Goal: Task Accomplishment & Management: Manage account settings

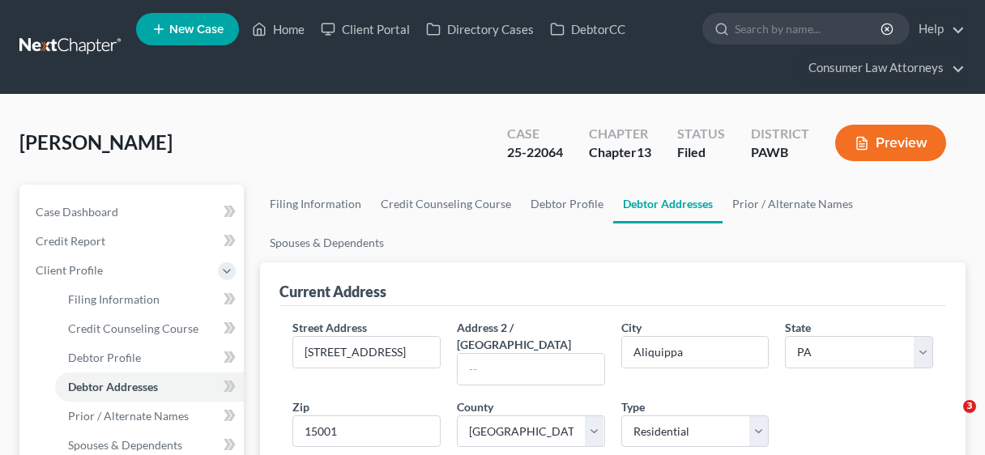
select select "39"
select select "3"
select select "0"
click at [286, 24] on link "Home" at bounding box center [278, 29] width 69 height 29
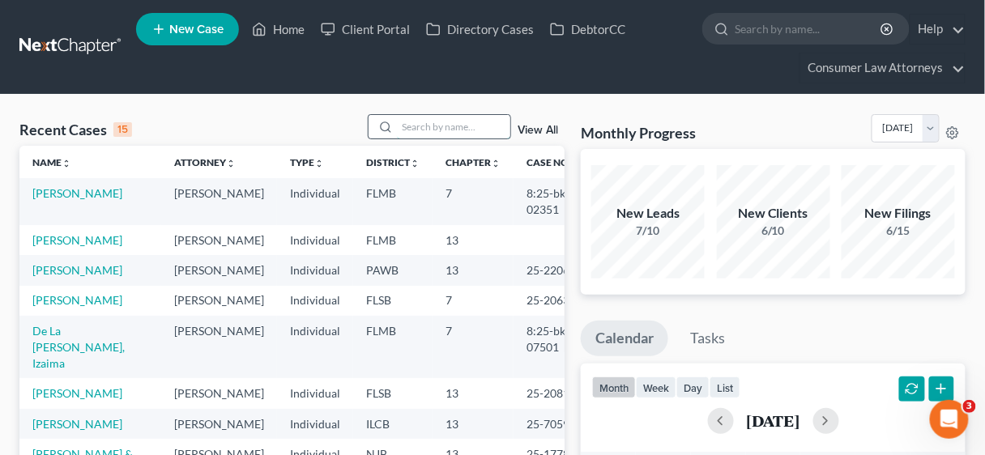
click at [420, 124] on input "search" at bounding box center [453, 126] width 113 height 23
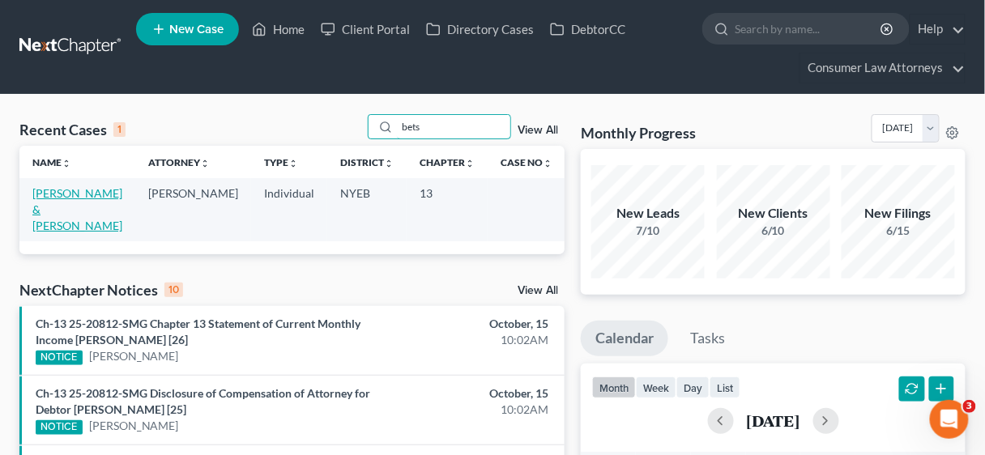
type input "bets"
click at [78, 188] on link "[PERSON_NAME] & [PERSON_NAME]" at bounding box center [77, 209] width 90 height 46
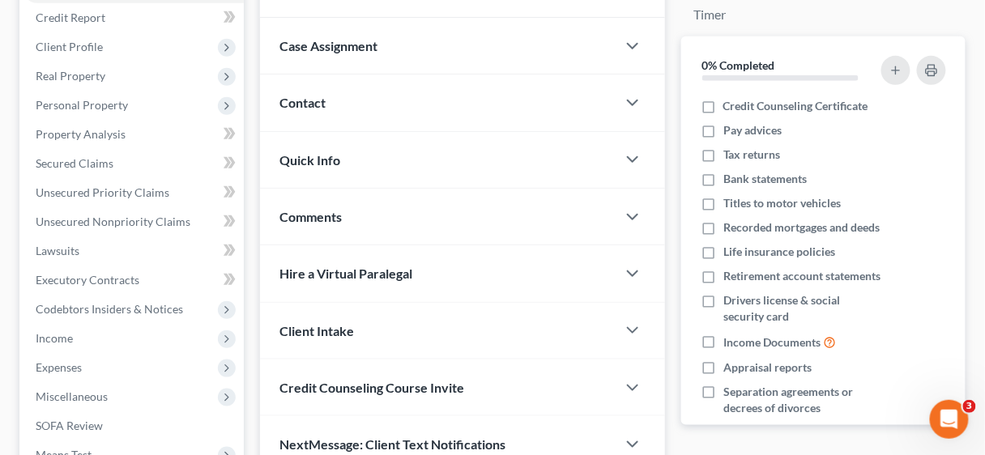
scroll to position [389, 0]
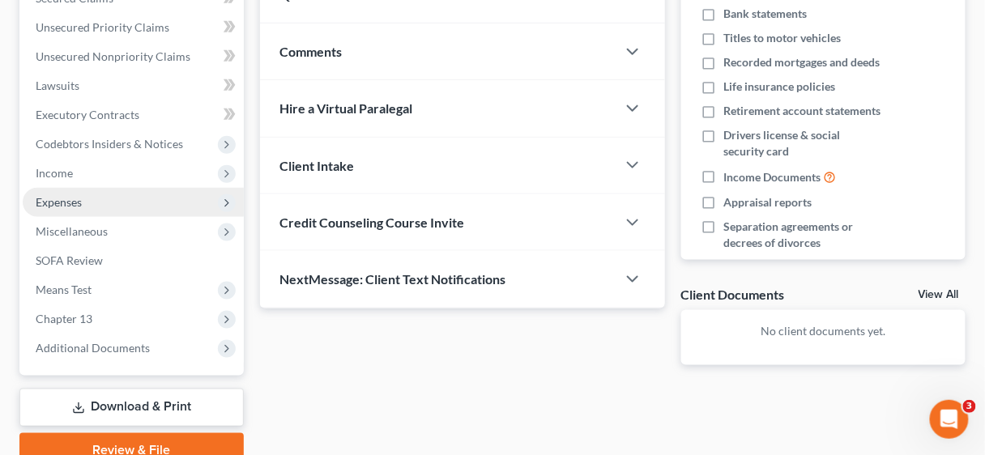
click at [63, 204] on span "Expenses" at bounding box center [59, 202] width 46 height 14
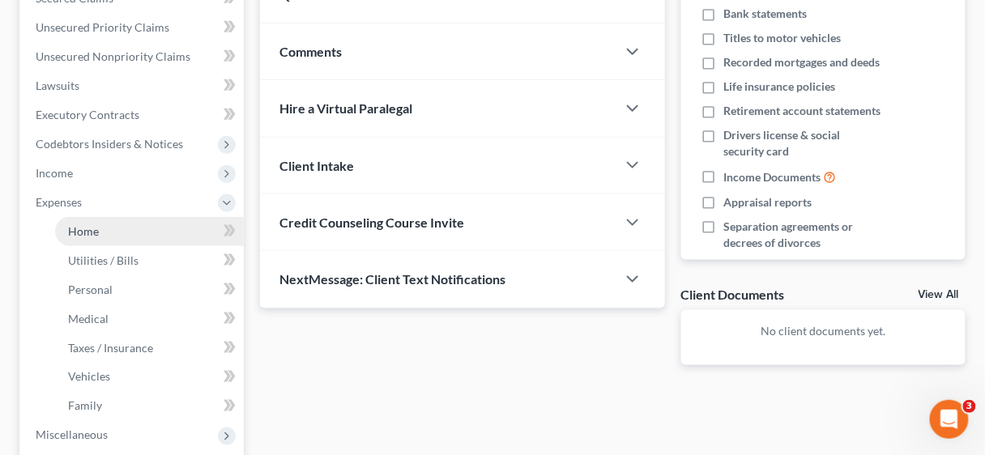
click at [83, 227] on span "Home" at bounding box center [83, 231] width 31 height 14
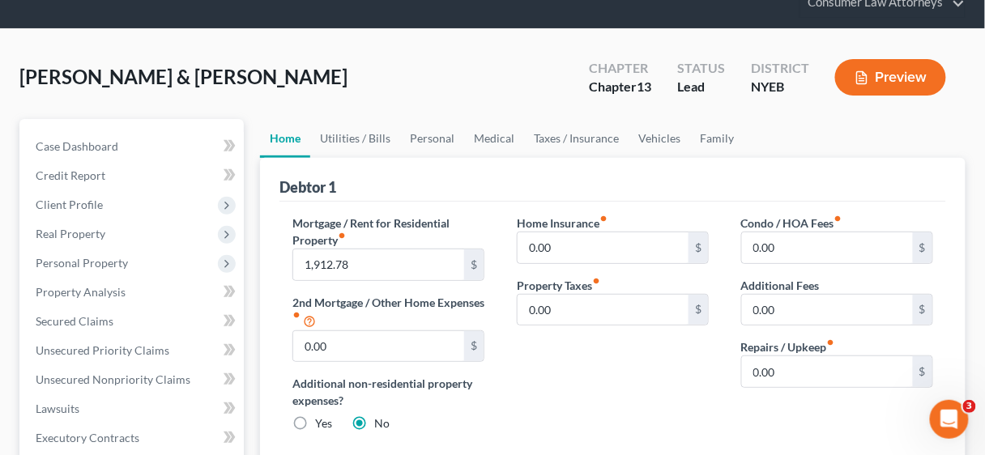
scroll to position [65, 0]
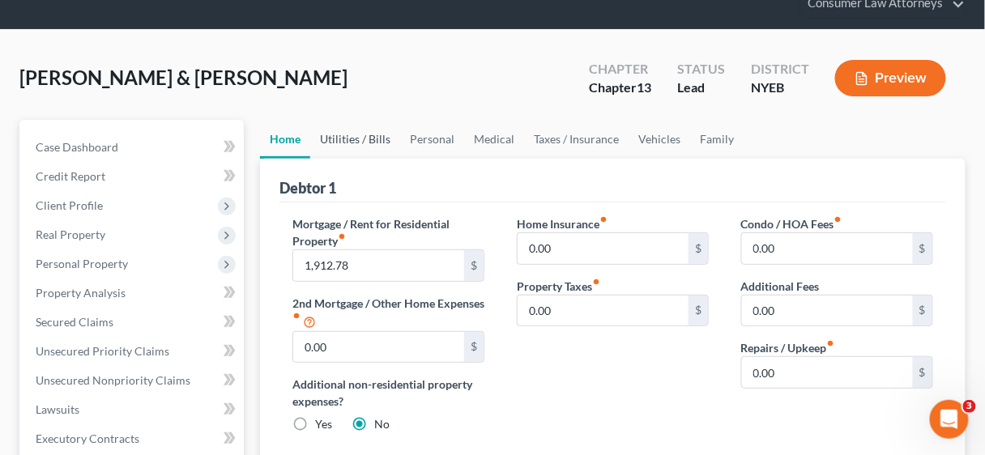
click at [339, 139] on link "Utilities / Bills" at bounding box center [355, 139] width 90 height 39
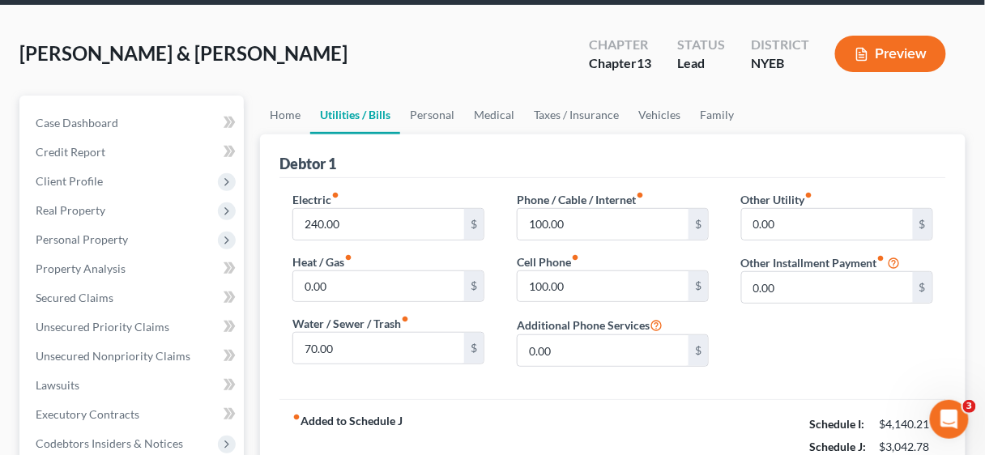
scroll to position [130, 0]
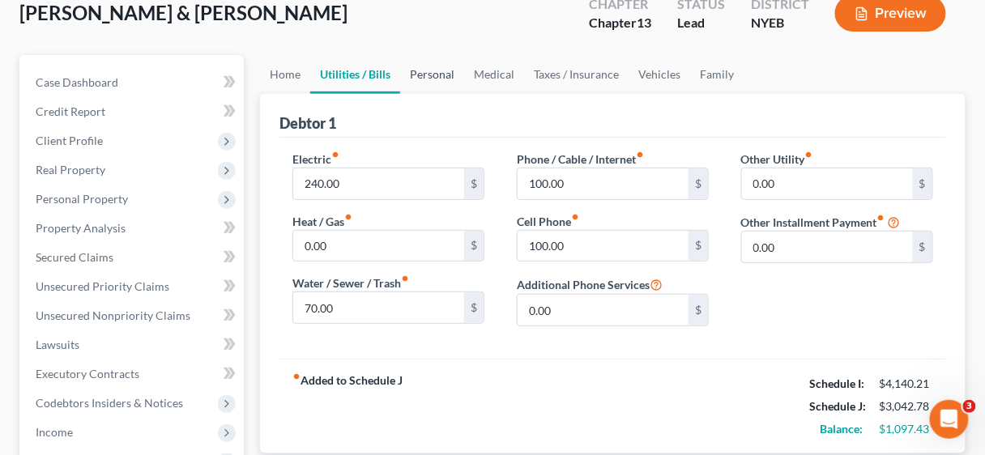
click at [424, 71] on link "Personal" at bounding box center [432, 74] width 64 height 39
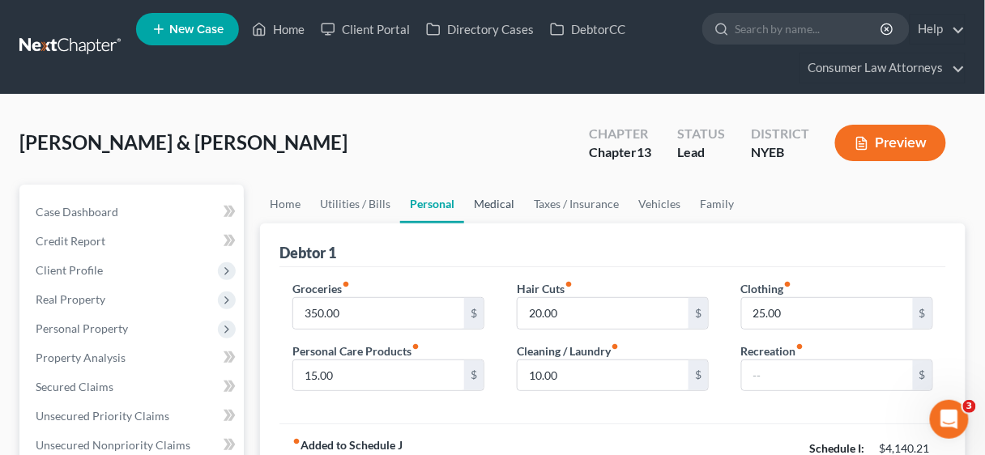
click at [503, 200] on link "Medical" at bounding box center [494, 204] width 60 height 39
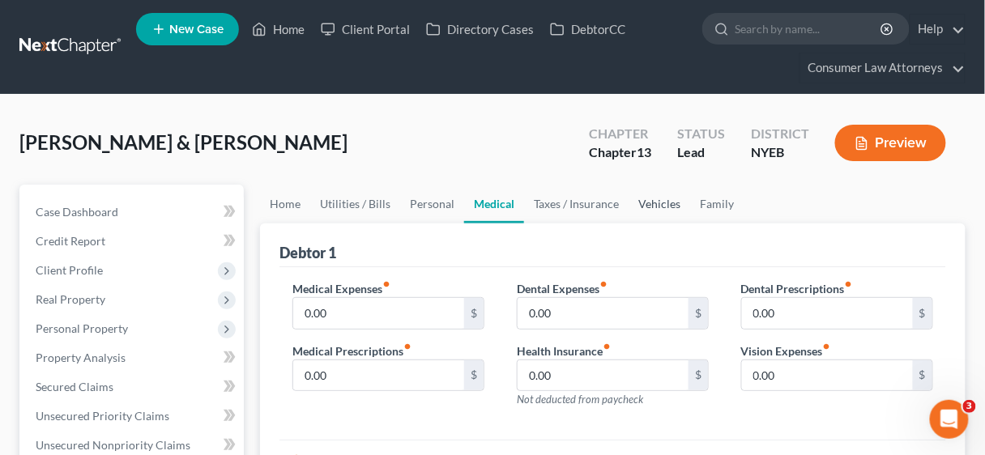
click at [652, 201] on link "Vehicles" at bounding box center [659, 204] width 62 height 39
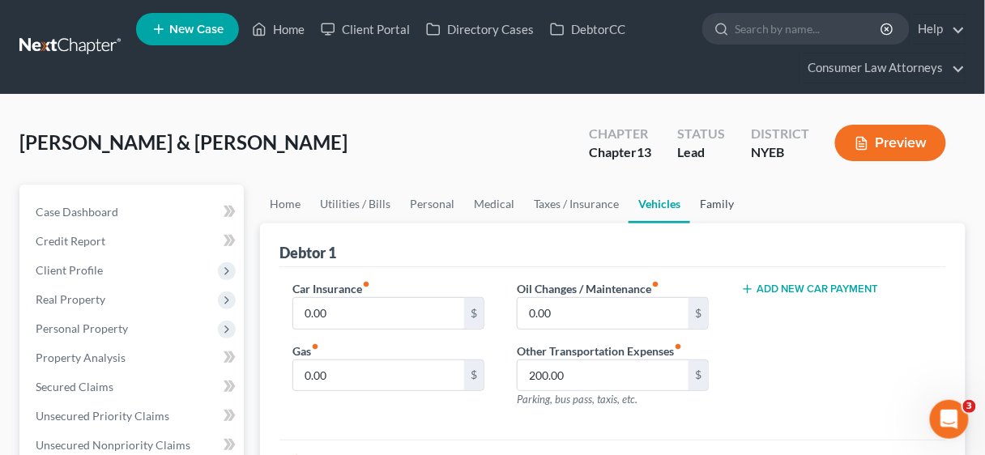
click at [708, 197] on link "Family" at bounding box center [716, 204] width 53 height 39
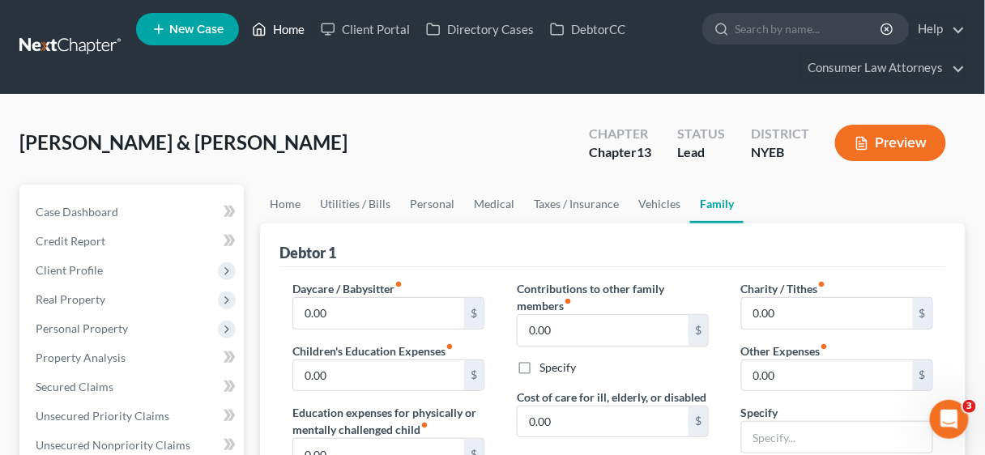
click at [287, 27] on link "Home" at bounding box center [278, 29] width 69 height 29
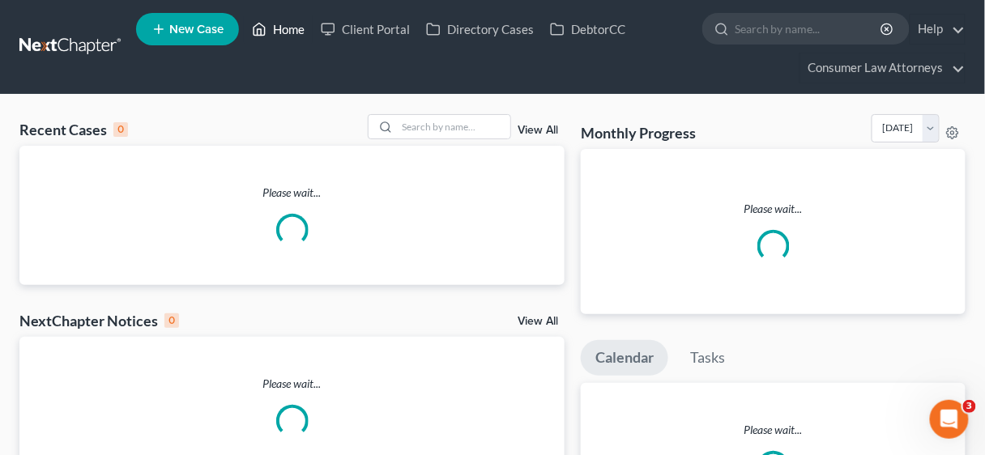
click at [287, 27] on link "Home" at bounding box center [278, 29] width 69 height 29
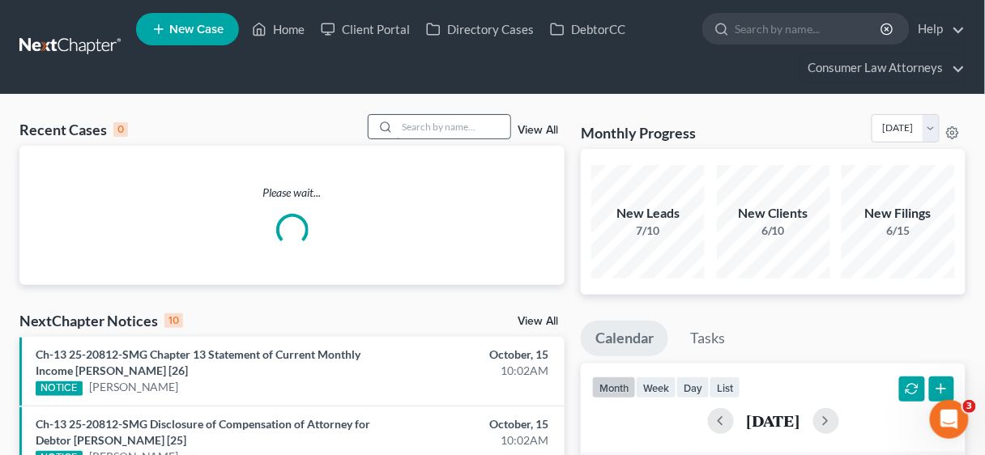
click at [421, 128] on input "search" at bounding box center [453, 126] width 113 height 23
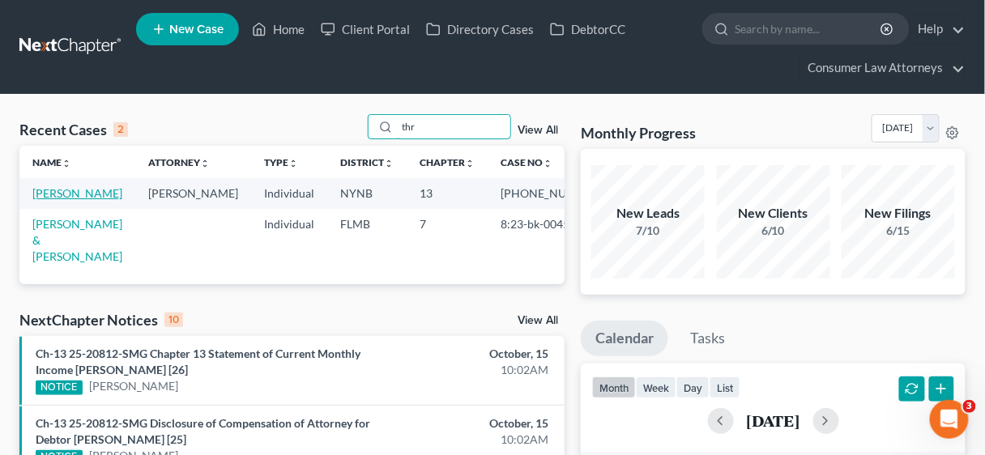
type input "thr"
click at [97, 192] on link "[PERSON_NAME]" at bounding box center [77, 193] width 90 height 14
